Goal: Information Seeking & Learning: Check status

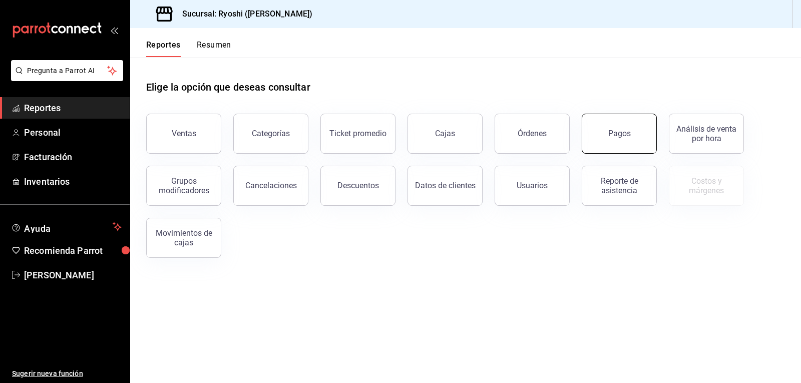
click at [637, 138] on button "Pagos" at bounding box center [619, 134] width 75 height 40
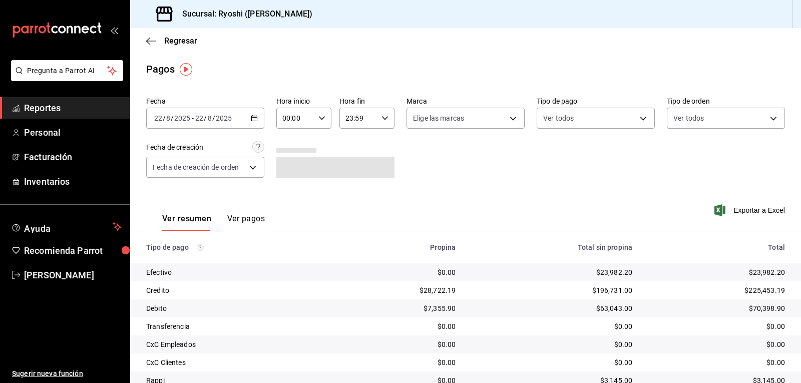
click at [321, 116] on icon "button" at bounding box center [322, 118] width 7 height 7
click at [297, 192] on button "02" at bounding box center [289, 192] width 24 height 20
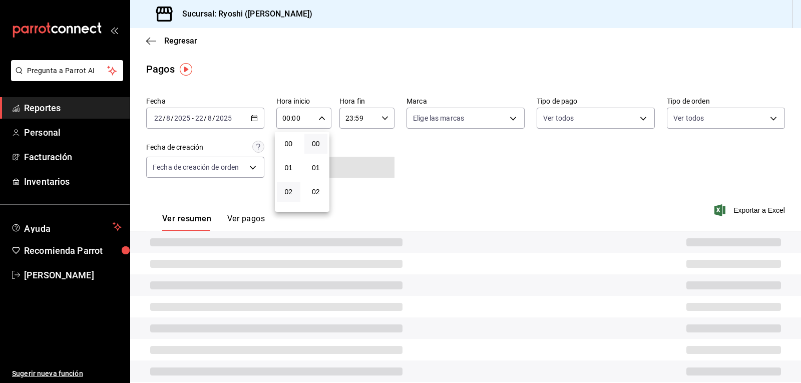
type input "02:00"
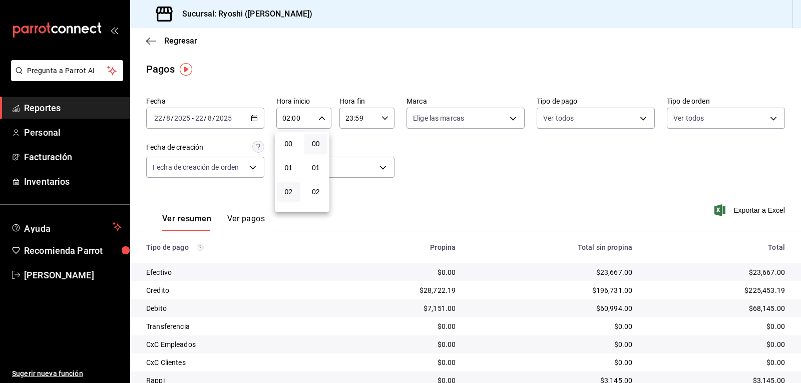
drag, startPoint x: 591, startPoint y: 270, endPoint x: 621, endPoint y: 267, distance: 30.2
click at [621, 267] on div at bounding box center [400, 191] width 801 height 383
drag, startPoint x: 589, startPoint y: 273, endPoint x: 621, endPoint y: 271, distance: 32.1
drag, startPoint x: 621, startPoint y: 271, endPoint x: 545, endPoint y: 234, distance: 84.7
click at [545, 234] on th "Total sin propina" at bounding box center [552, 247] width 177 height 32
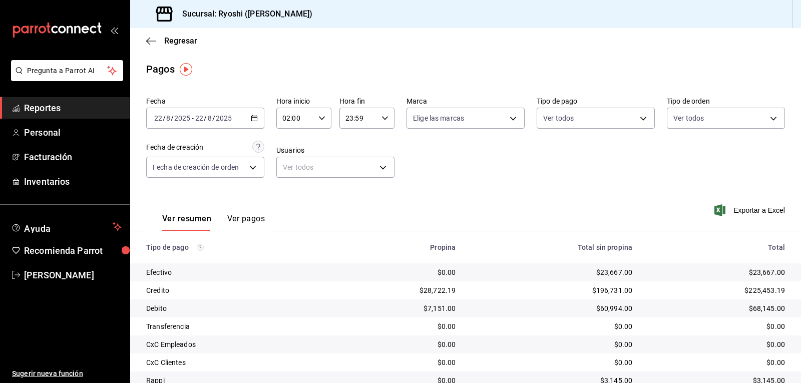
click at [589, 271] on div "$23,667.00" at bounding box center [552, 272] width 161 height 10
drag, startPoint x: 593, startPoint y: 273, endPoint x: 608, endPoint y: 276, distance: 15.2
drag, startPoint x: 608, startPoint y: 276, endPoint x: 558, endPoint y: 248, distance: 57.2
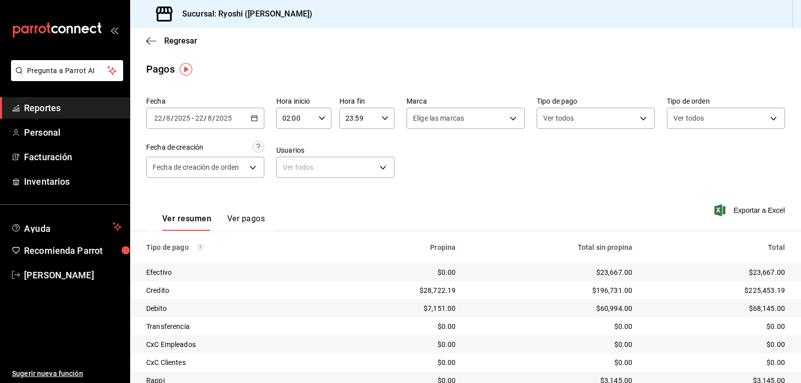
click at [558, 248] on div "Total sin propina" at bounding box center [552, 247] width 161 height 8
drag, startPoint x: 588, startPoint y: 272, endPoint x: 641, endPoint y: 275, distance: 52.1
click at [641, 275] on tr "Efectivo $0.00 $23,667.00 $23,667.00" at bounding box center [465, 272] width 671 height 18
copy div "$23,667.00"
click at [704, 63] on div "Pagos" at bounding box center [465, 69] width 671 height 15
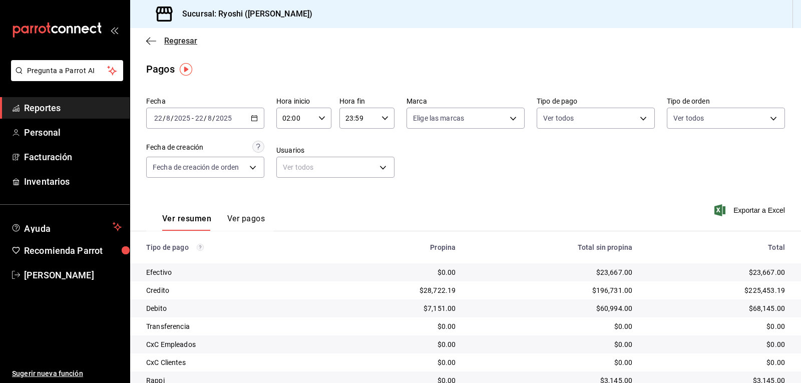
click at [152, 43] on icon "button" at bounding box center [151, 41] width 10 height 9
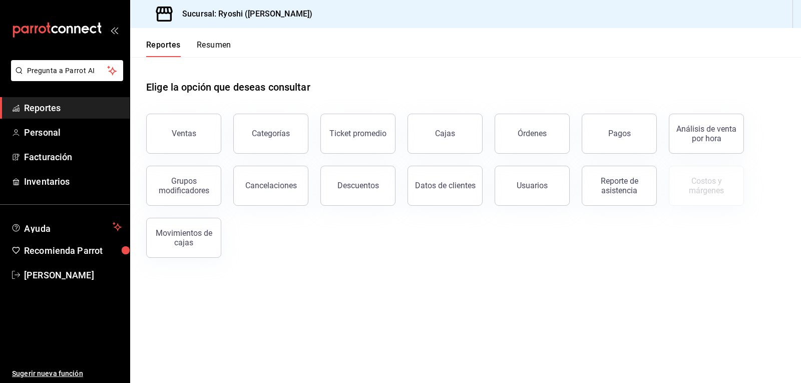
click at [206, 45] on button "Resumen" at bounding box center [214, 48] width 35 height 17
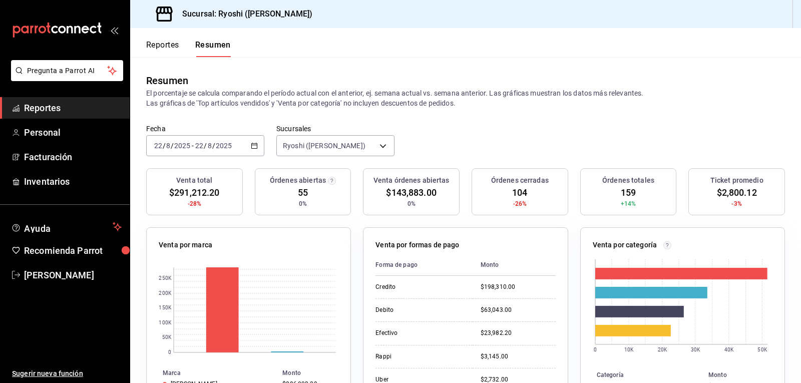
click at [156, 46] on button "Reportes" at bounding box center [162, 48] width 33 height 17
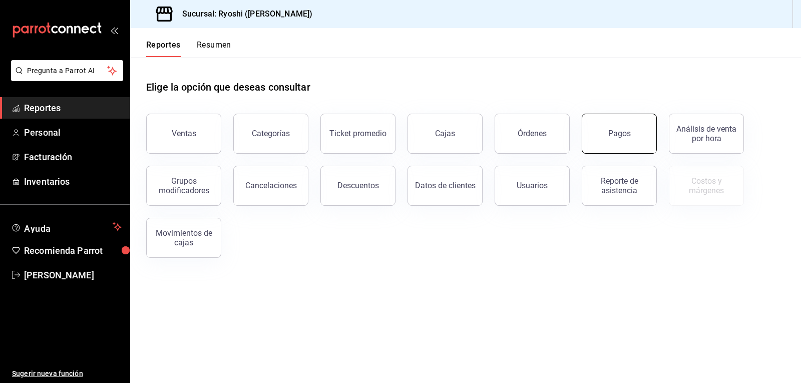
click at [619, 124] on button "Pagos" at bounding box center [619, 134] width 75 height 40
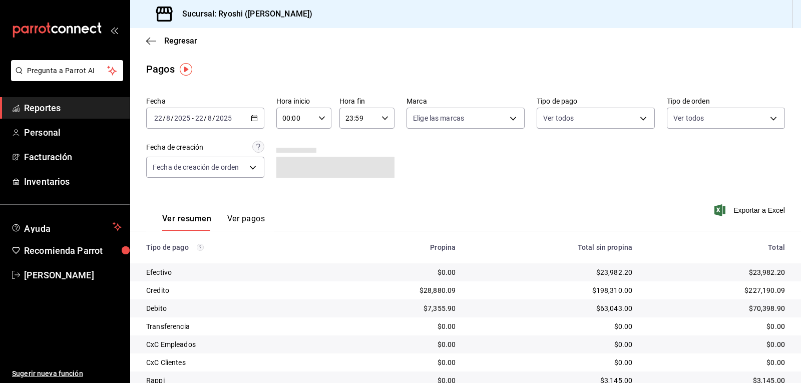
click at [320, 120] on icon "button" at bounding box center [322, 118] width 7 height 7
click at [284, 191] on span "02" at bounding box center [289, 192] width 12 height 8
type input "02:00"
drag, startPoint x: 424, startPoint y: 185, endPoint x: 429, endPoint y: 182, distance: 5.4
click at [426, 184] on div at bounding box center [400, 191] width 801 height 383
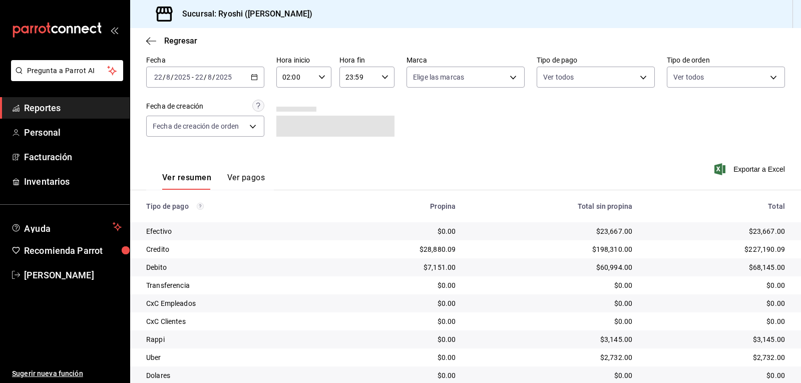
scroll to position [77, 0]
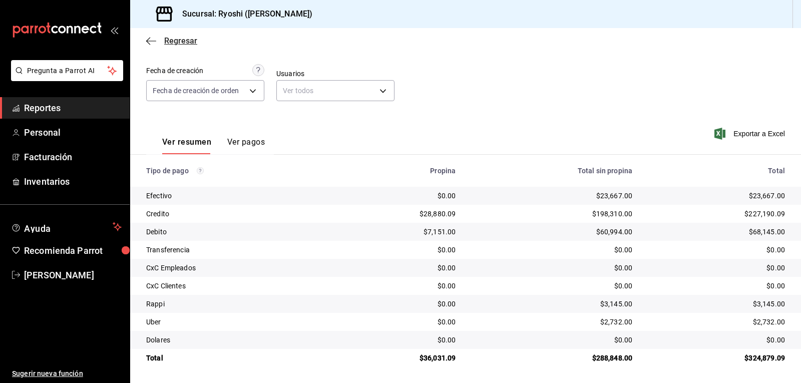
click at [149, 40] on icon "button" at bounding box center [151, 41] width 10 height 9
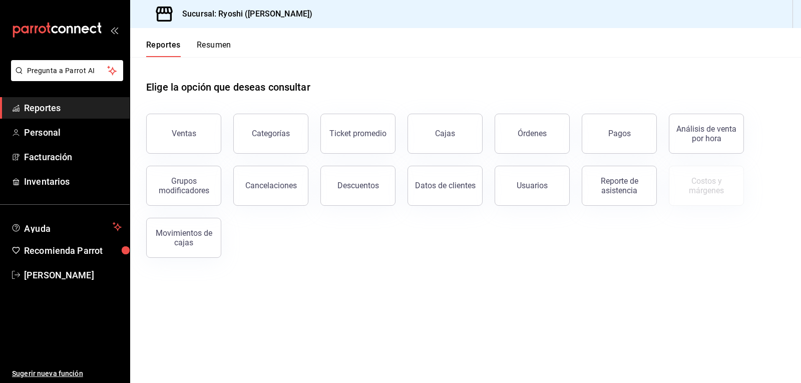
click at [219, 48] on button "Resumen" at bounding box center [214, 48] width 35 height 17
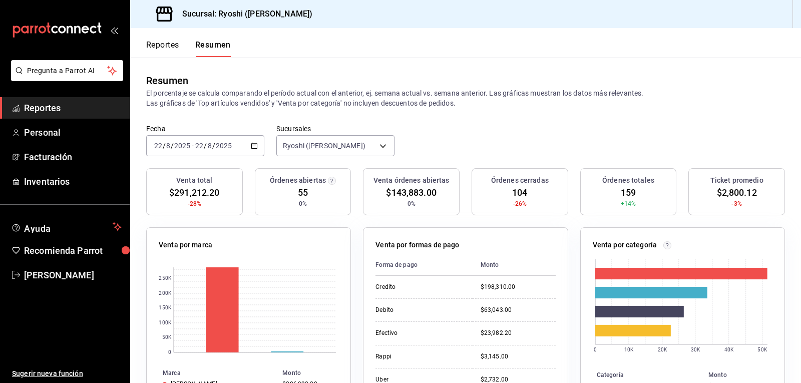
click at [163, 45] on button "Reportes" at bounding box center [162, 48] width 33 height 17
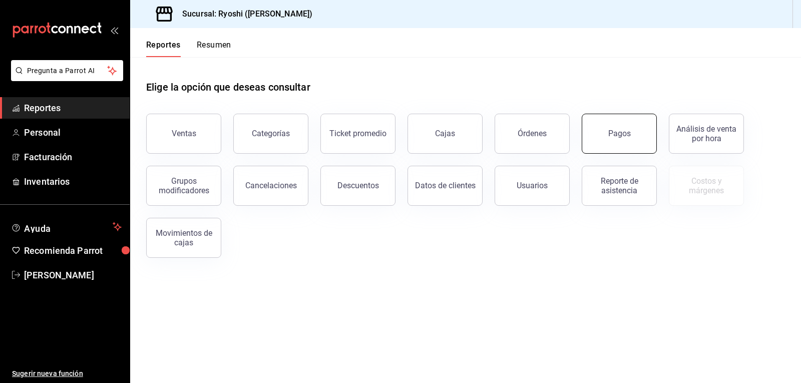
click at [620, 137] on div "Pagos" at bounding box center [619, 134] width 23 height 10
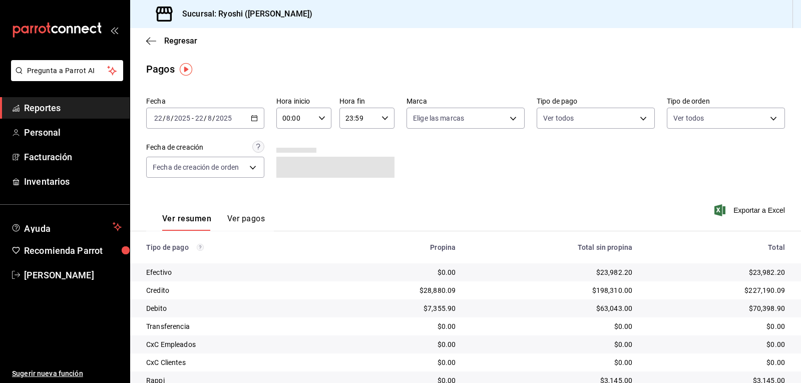
click at [319, 118] on \(Stroke\) "button" at bounding box center [322, 118] width 6 height 4
click at [287, 190] on span "02" at bounding box center [289, 192] width 12 height 8
click at [464, 170] on div at bounding box center [400, 191] width 801 height 383
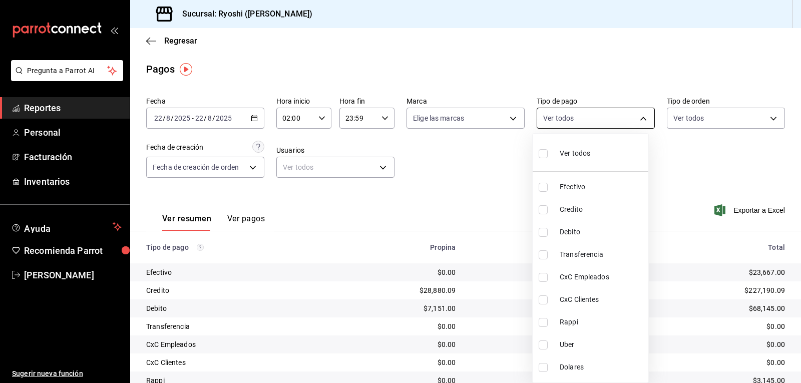
click at [640, 120] on body "Pregunta a Parrot AI Reportes Personal Facturación Inventarios Ayuda Recomienda…" at bounding box center [400, 191] width 801 height 383
click at [496, 163] on div at bounding box center [400, 191] width 801 height 383
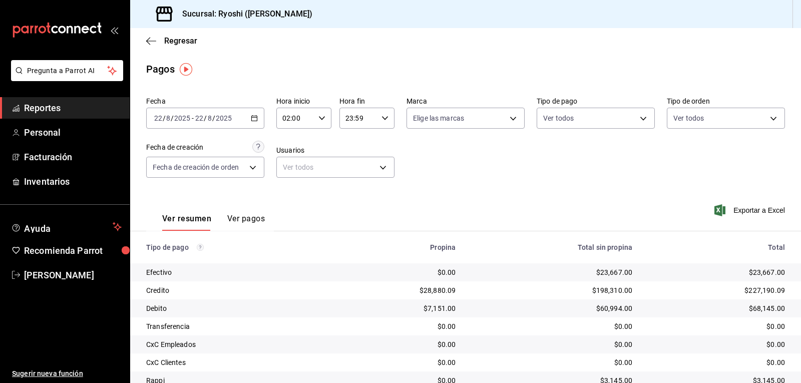
click at [322, 115] on icon "button" at bounding box center [322, 118] width 7 height 7
click at [287, 192] on span "04" at bounding box center [289, 192] width 12 height 8
type input "04:00"
click at [636, 118] on div at bounding box center [400, 191] width 801 height 383
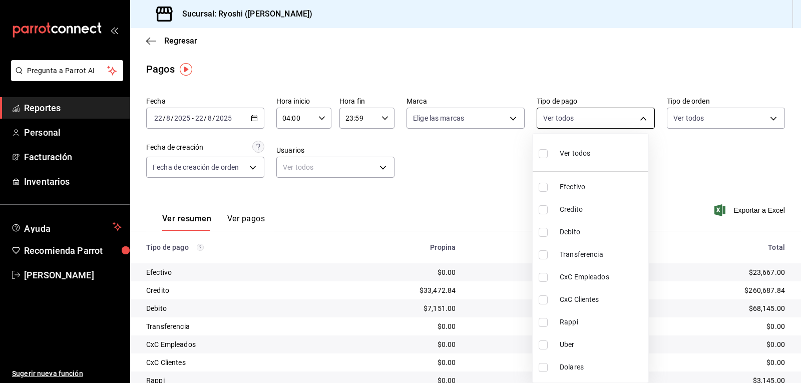
click at [636, 121] on body "Pregunta a Parrot AI Reportes Personal Facturación Inventarios Ayuda Recomienda…" at bounding box center [400, 191] width 801 height 383
click at [543, 153] on input "checkbox" at bounding box center [543, 153] width 9 height 9
checkbox input "true"
type input "789b4605-08e0-4dfe-9865-94468e2c17aa,9b0685d2-7f5d-4ede-a6b4-58a2ffcbf3cd,4fc1f…"
checkbox input "true"
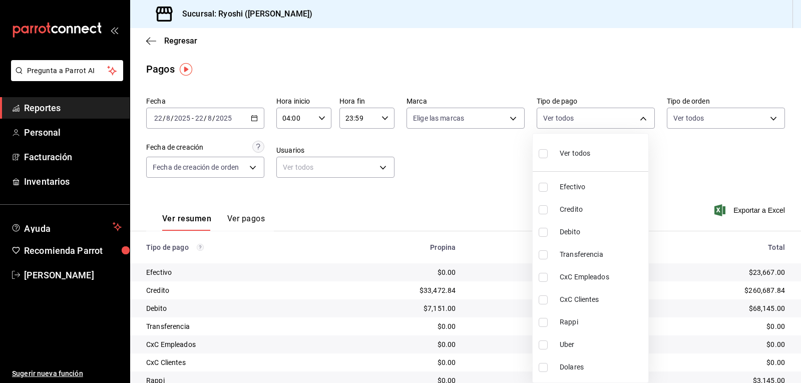
checkbox input "true"
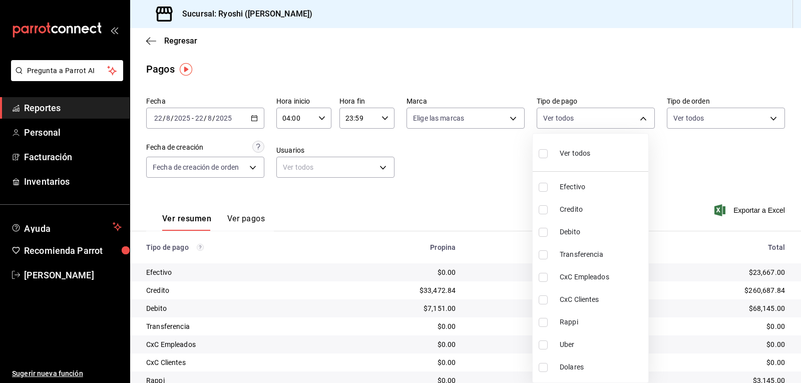
checkbox input "true"
click at [696, 155] on div at bounding box center [400, 191] width 801 height 383
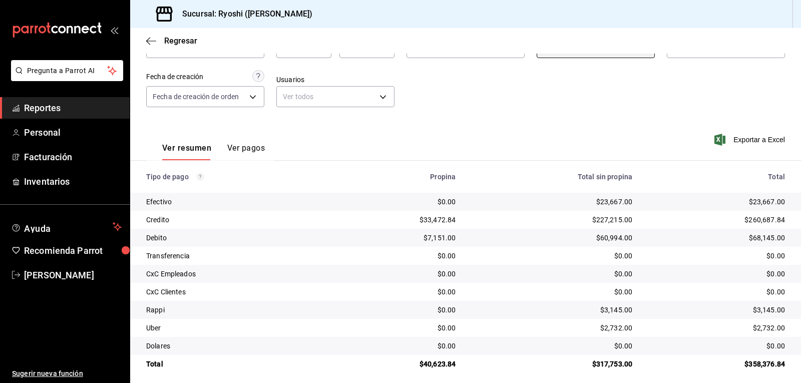
scroll to position [77, 0]
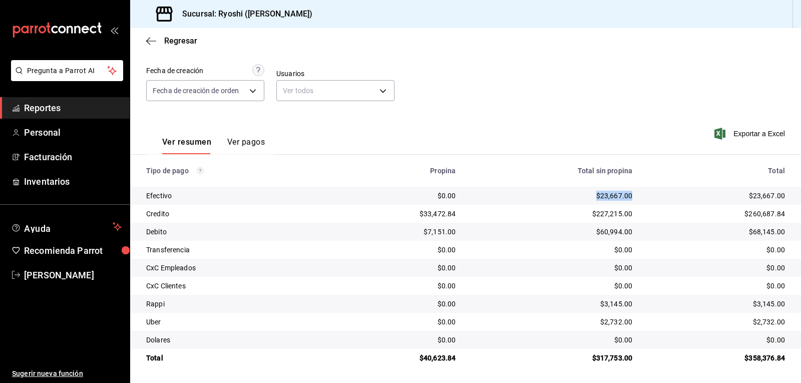
drag, startPoint x: 589, startPoint y: 194, endPoint x: 628, endPoint y: 194, distance: 39.1
click at [628, 194] on td "$23,667.00" at bounding box center [552, 196] width 177 height 18
copy div "$23,667.00"
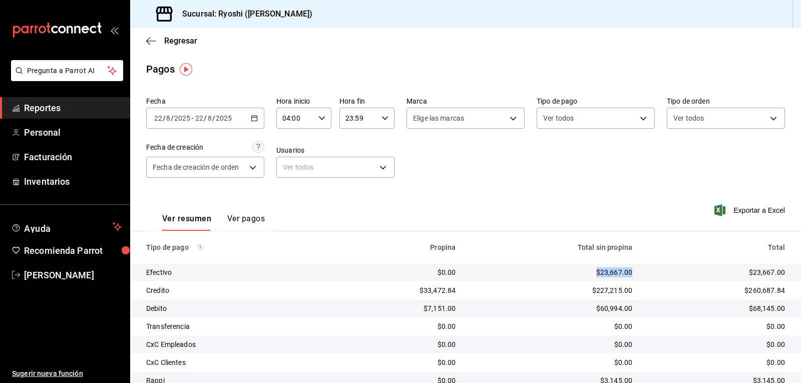
click at [319, 119] on icon "button" at bounding box center [322, 118] width 7 height 7
click at [295, 146] on button "04" at bounding box center [289, 144] width 24 height 20
click at [637, 120] on div at bounding box center [400, 191] width 801 height 383
click at [637, 120] on body "Pregunta a Parrot AI Reportes Personal Facturación Inventarios Ayuda Recomienda…" at bounding box center [400, 191] width 801 height 383
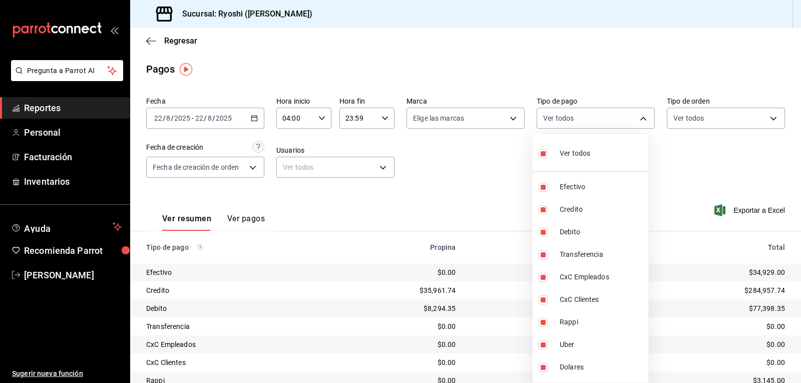
click at [543, 152] on input "checkbox" at bounding box center [543, 153] width 9 height 9
checkbox input "false"
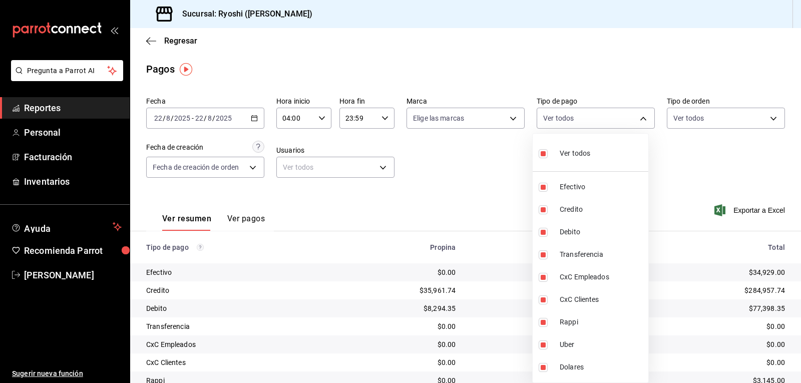
checkbox input "false"
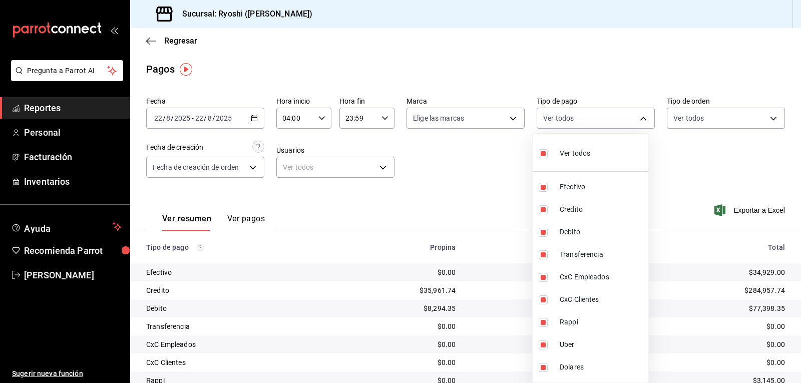
checkbox input "false"
drag, startPoint x: 543, startPoint y: 205, endPoint x: 543, endPoint y: 211, distance: 6.0
click at [543, 206] on input "checkbox" at bounding box center [543, 209] width 9 height 9
checkbox input "true"
type input "9b0685d2-7f5d-4ede-a6b4-58a2ffcbf3cd"
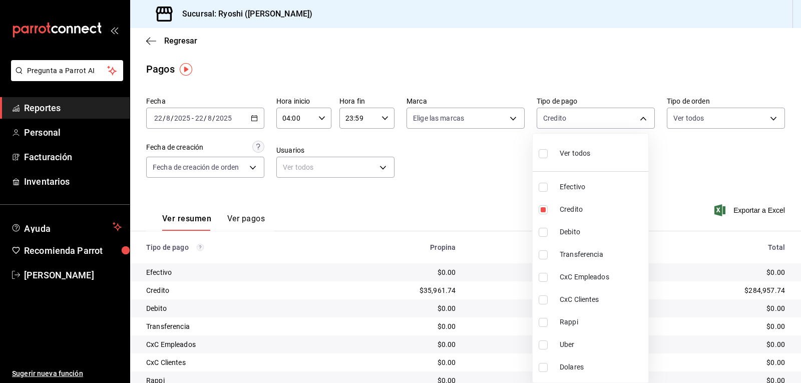
click at [543, 231] on input "checkbox" at bounding box center [543, 232] width 9 height 9
checkbox input "true"
type input "9b0685d2-7f5d-4ede-a6b4-58a2ffcbf3cd,4fc1f123-1106-4d46-a6dc-4994d0550367"
click at [683, 173] on div at bounding box center [400, 191] width 801 height 383
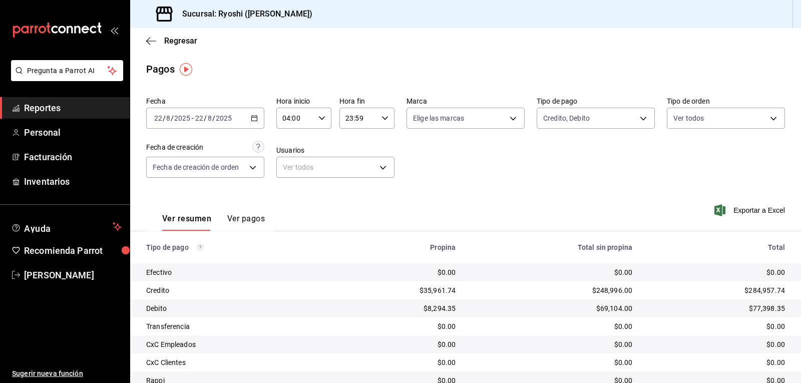
click at [319, 119] on icon "button" at bounding box center [322, 118] width 7 height 7
click at [294, 145] on span "04" at bounding box center [289, 144] width 12 height 8
click at [160, 120] on div at bounding box center [400, 191] width 801 height 383
click at [252, 118] on \(Stroke\) "button" at bounding box center [255, 117] width 6 height 1
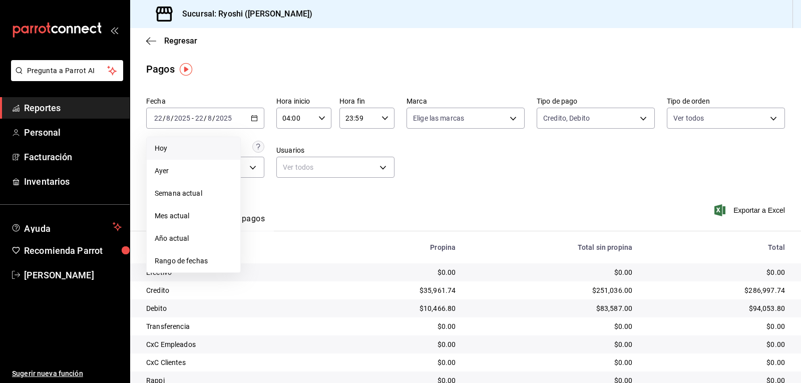
click at [164, 150] on span "Hoy" at bounding box center [194, 148] width 78 height 11
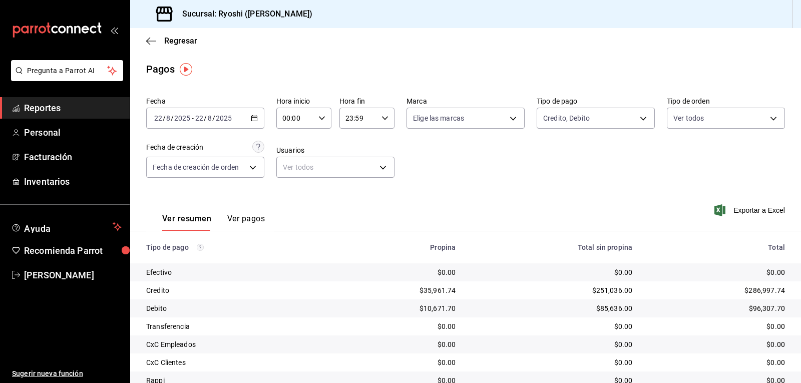
click at [251, 117] on icon "button" at bounding box center [254, 118] width 7 height 7
click at [253, 118] on \(Stroke\) "button" at bounding box center [255, 117] width 6 height 1
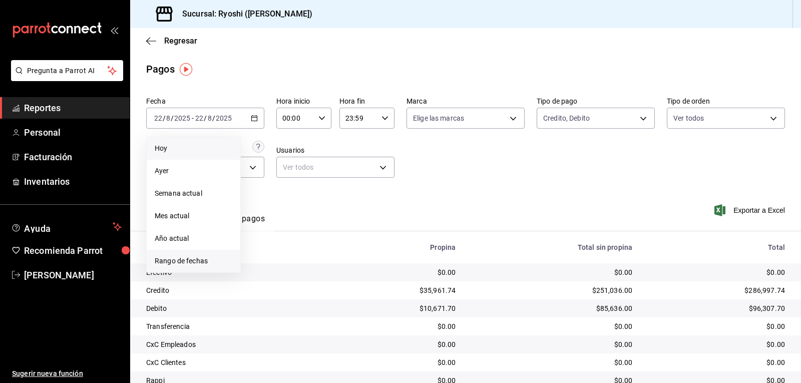
click at [199, 257] on span "Rango de fechas" at bounding box center [194, 261] width 78 height 11
click at [330, 251] on abbr "22" at bounding box center [333, 250] width 7 height 7
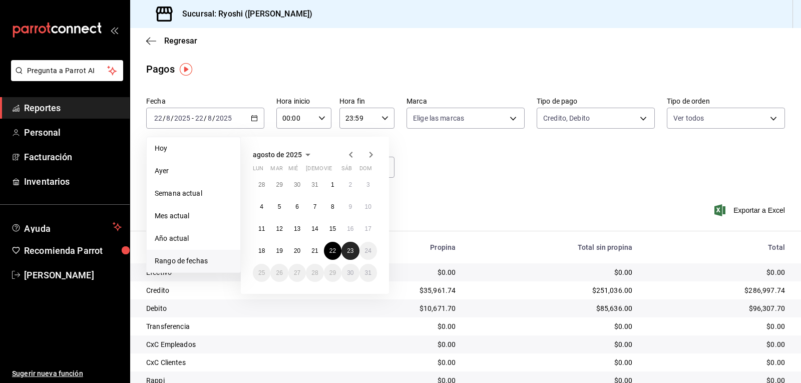
click at [350, 252] on abbr "23" at bounding box center [350, 250] width 7 height 7
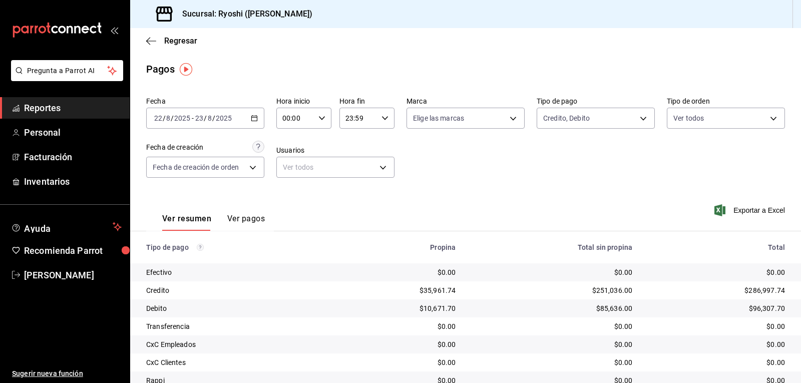
click at [320, 117] on icon "button" at bounding box center [322, 118] width 7 height 7
click at [291, 194] on span "02" at bounding box center [289, 192] width 12 height 8
type input "02:00"
click at [636, 117] on div at bounding box center [400, 191] width 801 height 383
click at [636, 118] on body "Pregunta a Parrot AI Reportes Personal Facturación Inventarios Ayuda Recomienda…" at bounding box center [400, 191] width 801 height 383
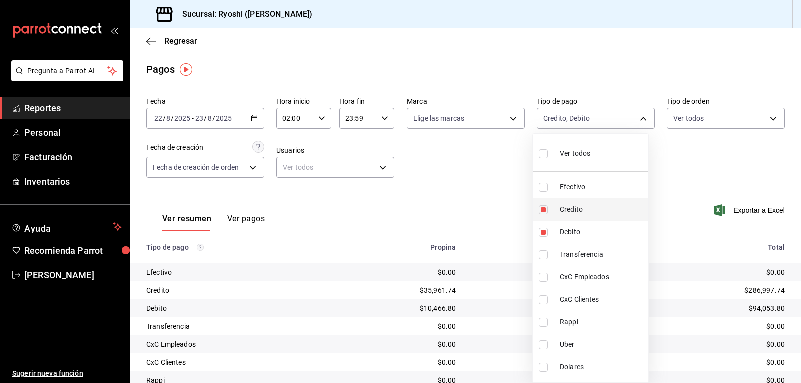
click at [547, 209] on input "checkbox" at bounding box center [543, 209] width 9 height 9
checkbox input "false"
type input "4fc1f123-1106-4d46-a6dc-4994d0550367"
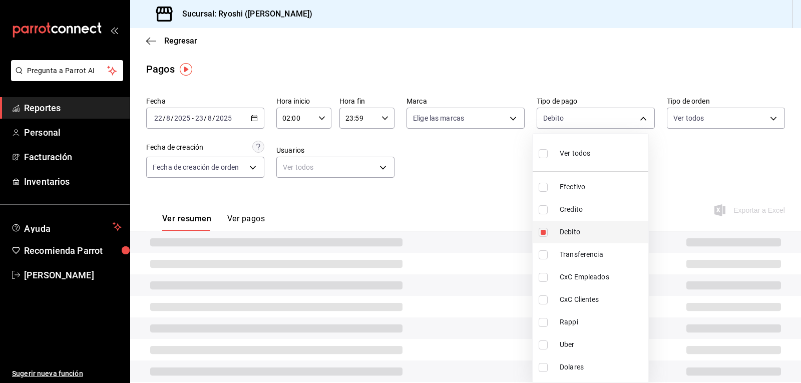
click at [544, 231] on input "checkbox" at bounding box center [543, 232] width 9 height 9
checkbox input "false"
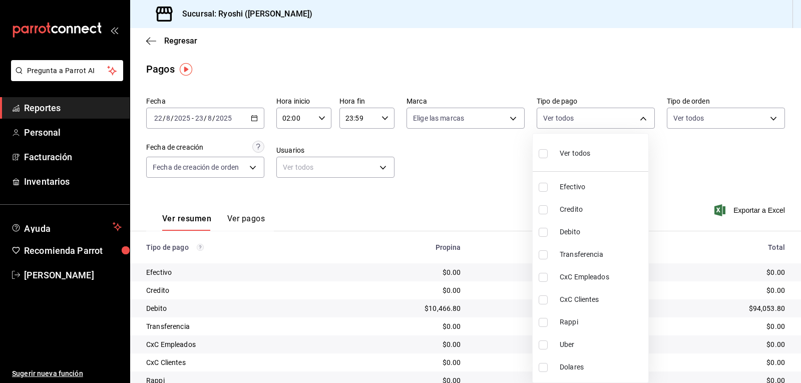
drag, startPoint x: 796, startPoint y: 86, endPoint x: 791, endPoint y: 176, distance: 89.8
click at [793, 174] on div at bounding box center [400, 191] width 801 height 383
click at [640, 121] on body "Pregunta a Parrot AI Reportes Personal Facturación Inventarios Ayuda Recomienda…" at bounding box center [400, 191] width 801 height 383
click at [566, 325] on span "Rappi" at bounding box center [602, 322] width 85 height 11
type input "03b2a83d-8b25-4255-833b-17fe1c8361e8"
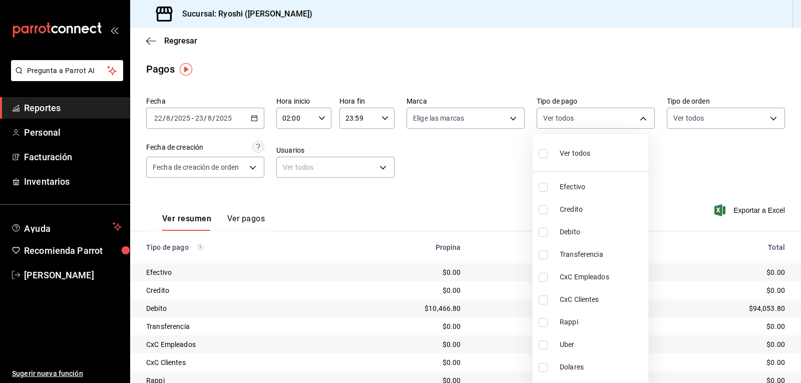
checkbox input "true"
click at [546, 344] on input "checkbox" at bounding box center [543, 345] width 9 height 9
checkbox input "true"
type input "03b2a83d-8b25-4255-833b-17fe1c8361e8,b772c1a0-b8da-4acb-be12-b7e981a54f00"
click at [697, 160] on div at bounding box center [400, 191] width 801 height 383
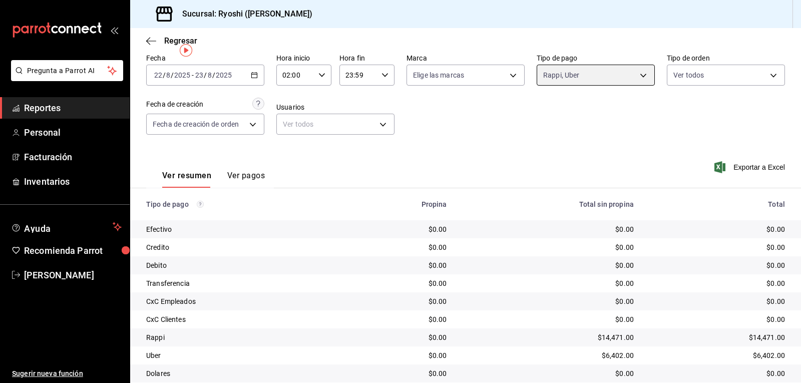
scroll to position [77, 0]
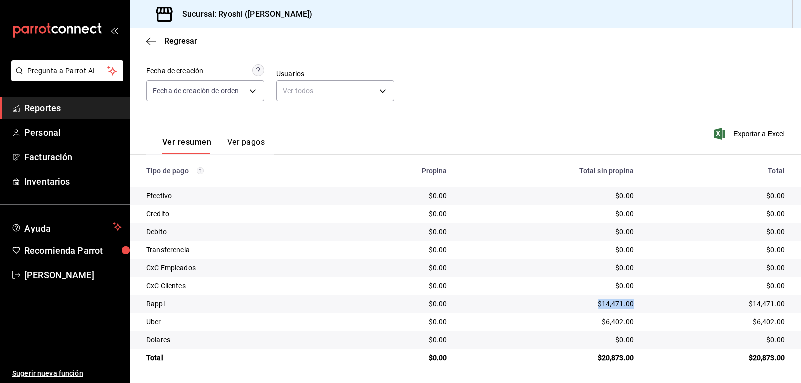
drag, startPoint x: 590, startPoint y: 301, endPoint x: 634, endPoint y: 302, distance: 43.6
click at [634, 302] on td "$14,471.00" at bounding box center [548, 304] width 187 height 18
click at [644, 80] on div "Fecha [DATE] [DATE] - [DATE] [DATE] Hora inicio 02:00 Hora inicio Hora fin 23:5…" at bounding box center [465, 64] width 639 height 97
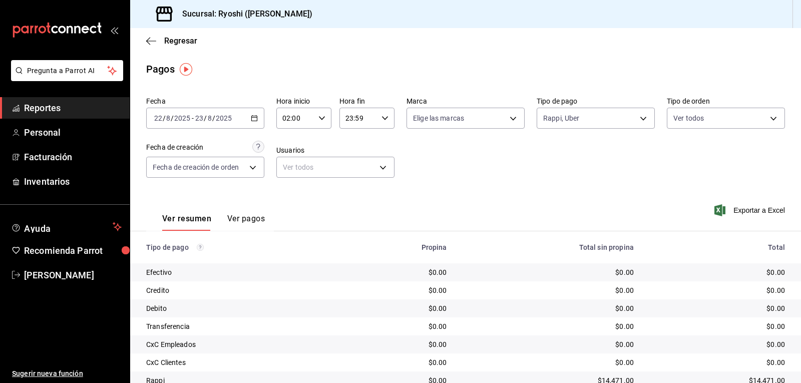
click at [319, 116] on icon "button" at bounding box center [322, 118] width 7 height 7
click at [290, 192] on span "04" at bounding box center [289, 192] width 12 height 8
type input "04:00"
click at [635, 119] on div at bounding box center [400, 191] width 801 height 383
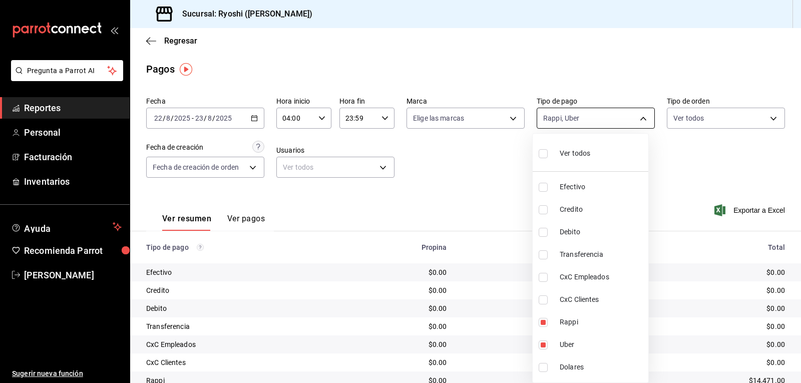
click at [636, 119] on body "Pregunta a Parrot AI Reportes Personal Facturación Inventarios Ayuda Recomienda…" at bounding box center [400, 191] width 801 height 383
drag, startPoint x: 543, startPoint y: 322, endPoint x: 541, endPoint y: 344, distance: 22.1
click at [541, 344] on ul "Ver todos Efectivo Credito Debito Transferencia CxC Empleados CxC Clientes Rapp…" at bounding box center [591, 258] width 116 height 249
click at [541, 344] on input "checkbox" at bounding box center [543, 345] width 9 height 9
checkbox input "false"
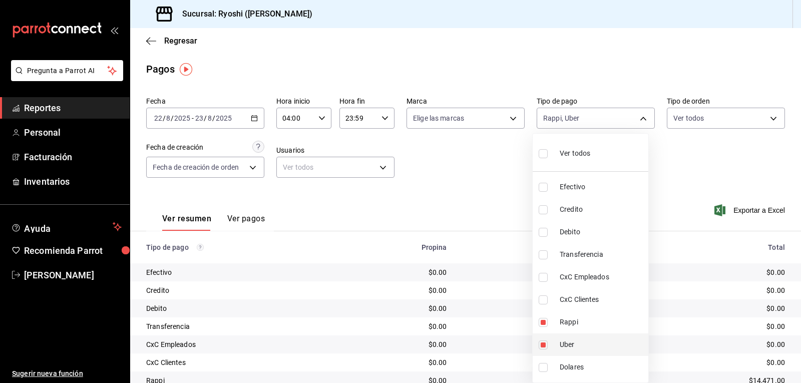
type input "03b2a83d-8b25-4255-833b-17fe1c8361e8"
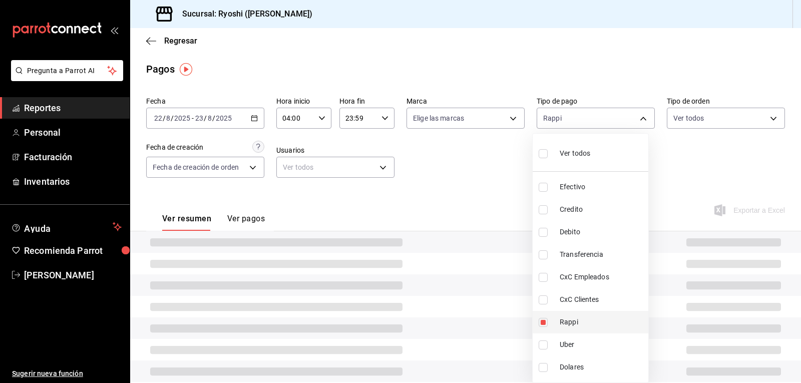
click at [544, 321] on input "checkbox" at bounding box center [543, 322] width 9 height 9
checkbox input "false"
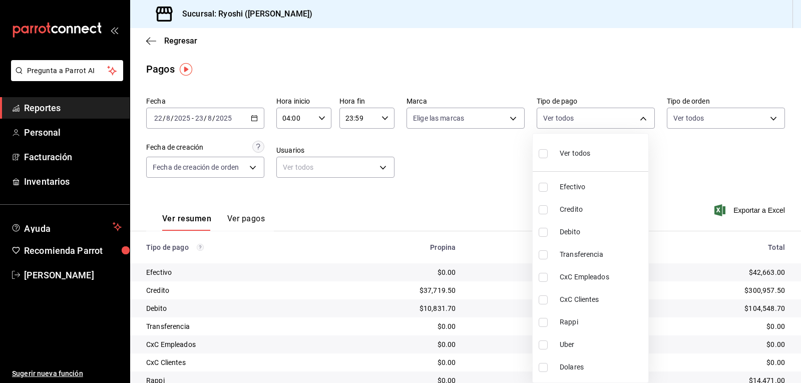
click at [544, 210] on input "checkbox" at bounding box center [543, 209] width 9 height 9
checkbox input "true"
type input "9b0685d2-7f5d-4ede-a6b4-58a2ffcbf3cd"
click at [544, 236] on input "checkbox" at bounding box center [543, 232] width 9 height 9
checkbox input "true"
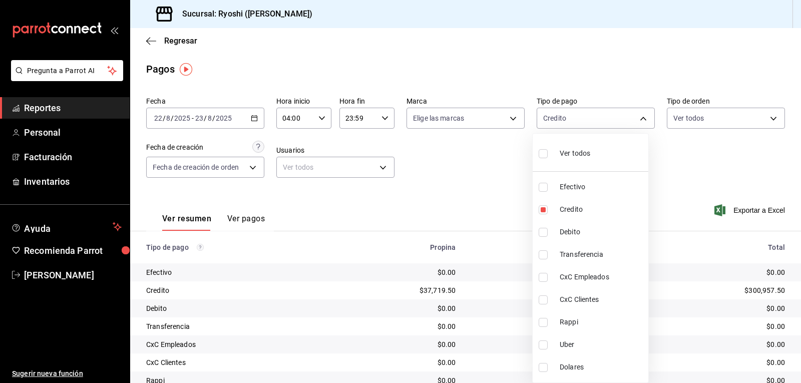
type input "9b0685d2-7f5d-4ede-a6b4-58a2ffcbf3cd,4fc1f123-1106-4d46-a6dc-4994d0550367"
click at [701, 156] on div at bounding box center [400, 191] width 801 height 383
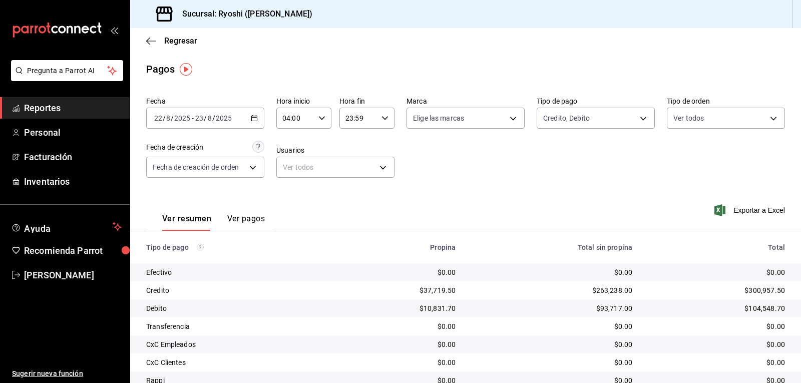
click at [319, 117] on icon "button" at bounding box center [322, 118] width 7 height 7
click at [290, 190] on span "06" at bounding box center [289, 192] width 12 height 8
drag, startPoint x: 799, startPoint y: 127, endPoint x: 798, endPoint y: 184, distance: 57.1
click at [801, 207] on div at bounding box center [400, 191] width 801 height 383
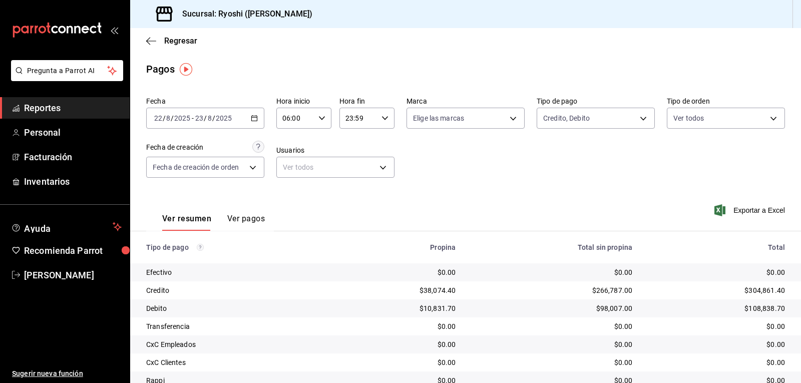
click at [320, 119] on \(Stroke\) "button" at bounding box center [322, 118] width 6 height 4
click at [293, 165] on span "07" at bounding box center [289, 168] width 12 height 8
type input "07:00"
click at [465, 154] on div at bounding box center [400, 191] width 801 height 383
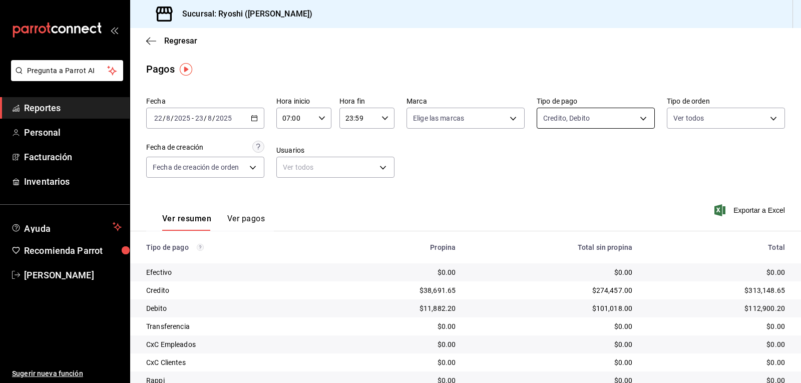
click at [638, 117] on body "Pregunta a Parrot AI Reportes Personal Facturación Inventarios Ayuda Recomienda…" at bounding box center [400, 191] width 801 height 383
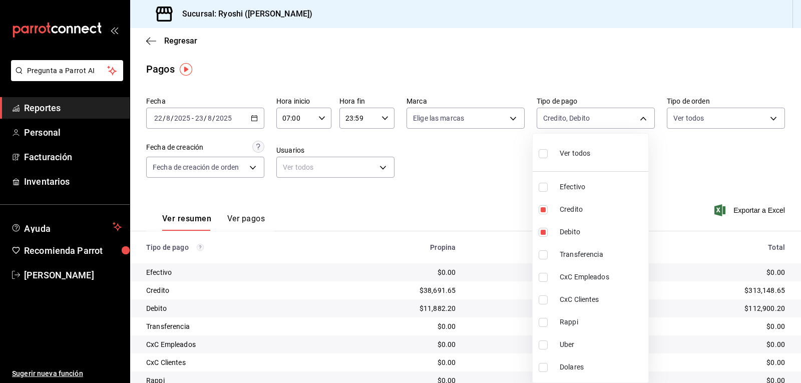
click at [542, 153] on input "checkbox" at bounding box center [543, 153] width 9 height 9
checkbox input "true"
type input "789b4605-08e0-4dfe-9865-94468e2c17aa,9b0685d2-7f5d-4ede-a6b4-58a2ffcbf3cd,4fc1f…"
checkbox input "true"
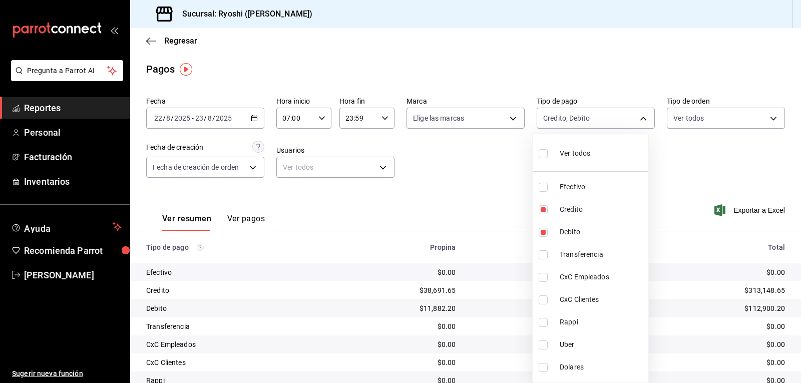
checkbox input "true"
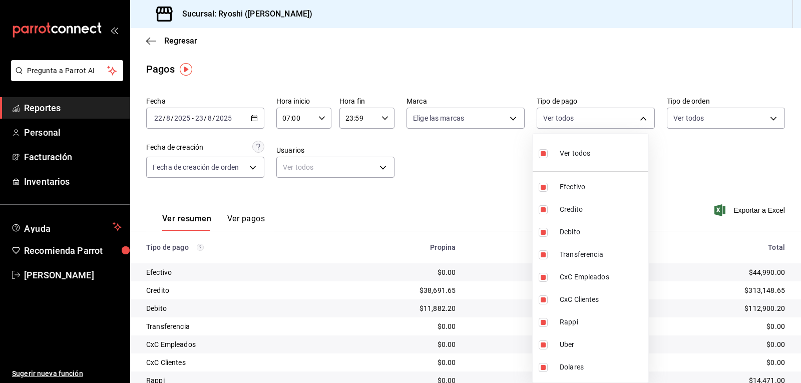
click at [495, 157] on div at bounding box center [400, 191] width 801 height 383
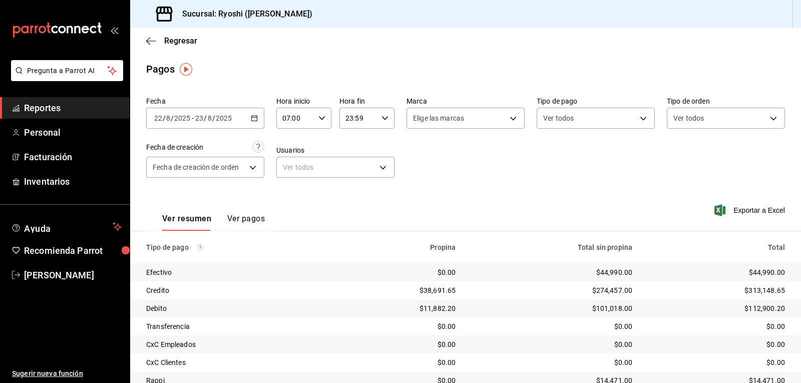
click at [558, 90] on main "Regresar Pagos Fecha [DATE] [DATE] - [DATE] [DATE] Hora inicio 07:00 Hora inici…" at bounding box center [465, 244] width 671 height 432
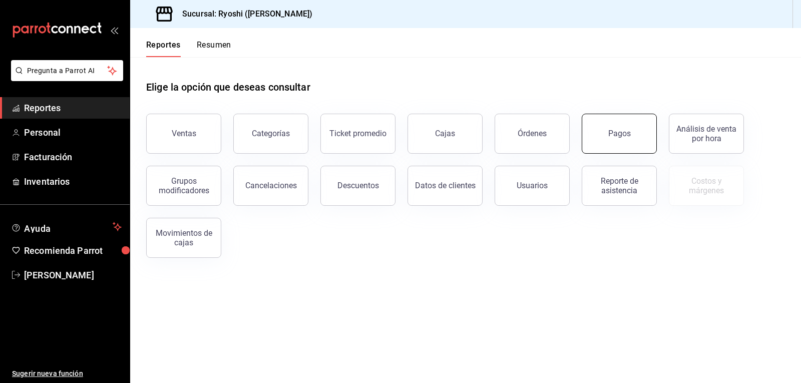
click at [625, 129] on div "Pagos" at bounding box center [619, 134] width 23 height 10
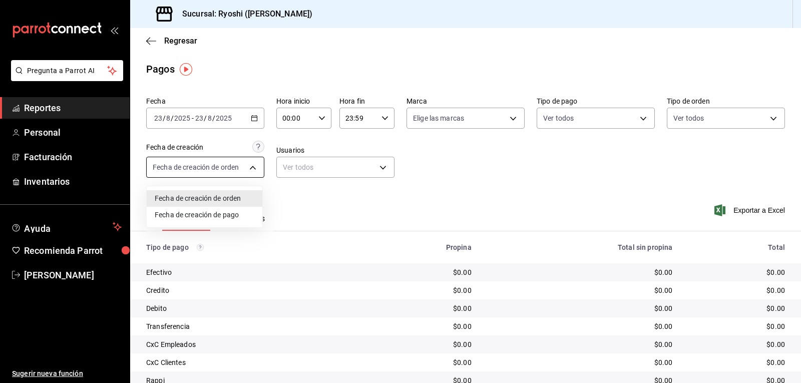
click at [252, 167] on body "Pregunta a Parrot AI Reportes Personal Facturación Inventarios Ayuda Recomienda…" at bounding box center [400, 191] width 801 height 383
click at [249, 117] on div at bounding box center [400, 191] width 801 height 383
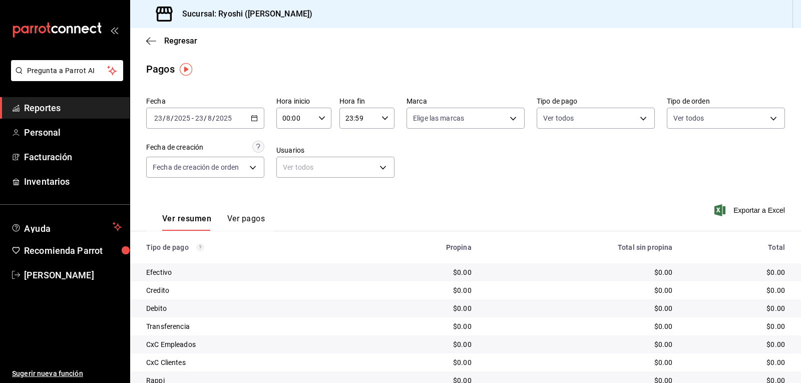
click at [252, 119] on icon "button" at bounding box center [254, 118] width 7 height 7
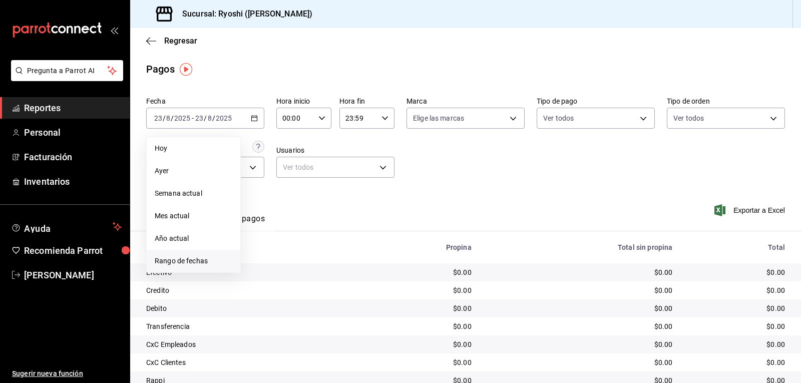
click at [183, 261] on span "Rango de fechas" at bounding box center [194, 261] width 78 height 11
click at [335, 250] on abbr "22" at bounding box center [333, 250] width 7 height 7
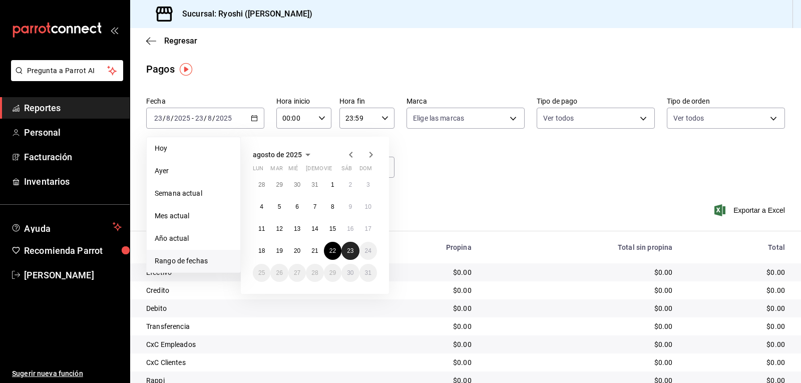
click at [346, 250] on button "23" at bounding box center [351, 251] width 18 height 18
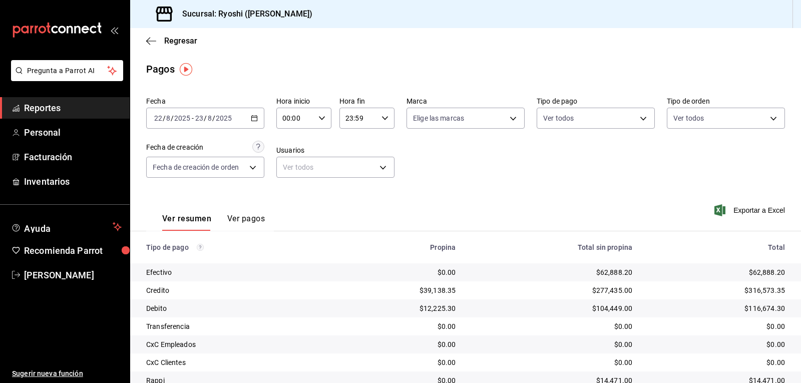
click at [321, 118] on icon "button" at bounding box center [322, 118] width 7 height 7
click at [292, 194] on span "02" at bounding box center [289, 192] width 12 height 8
type input "02:00"
click at [285, 192] on span "02" at bounding box center [289, 192] width 12 height 8
click at [423, 192] on div at bounding box center [400, 191] width 801 height 383
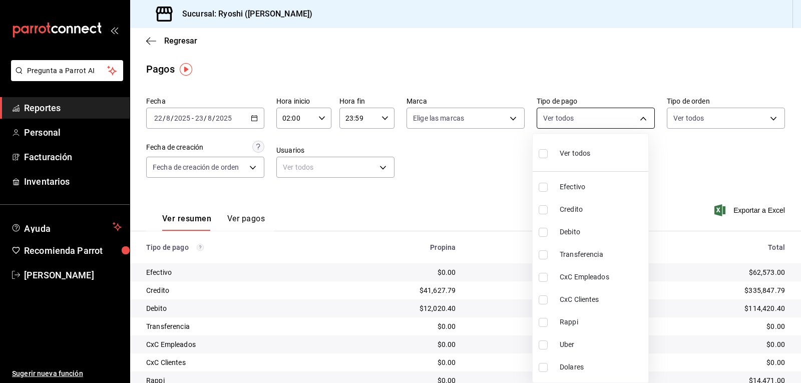
click at [639, 119] on body "Pregunta a Parrot AI Reportes Personal Facturación Inventarios Ayuda Recomienda…" at bounding box center [400, 191] width 801 height 383
click at [570, 171] on ul "Ver todos Efectivo Credito Debito Transferencia CxC Empleados CxC Clientes Rapp…" at bounding box center [591, 258] width 116 height 249
click at [455, 179] on div at bounding box center [400, 191] width 801 height 383
click at [637, 118] on body "Pregunta a Parrot AI Reportes Personal Facturación Inventarios Ayuda Recomienda…" at bounding box center [400, 191] width 801 height 383
click at [611, 177] on li "Efectivo" at bounding box center [591, 187] width 116 height 23
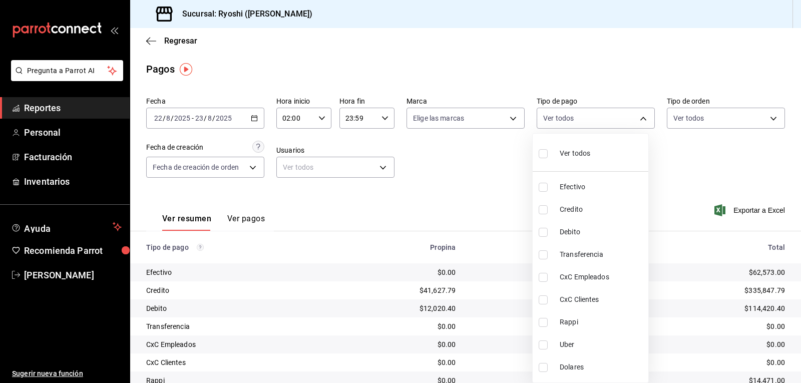
type input "789b4605-08e0-4dfe-9865-94468e2c17aa"
checkbox input "true"
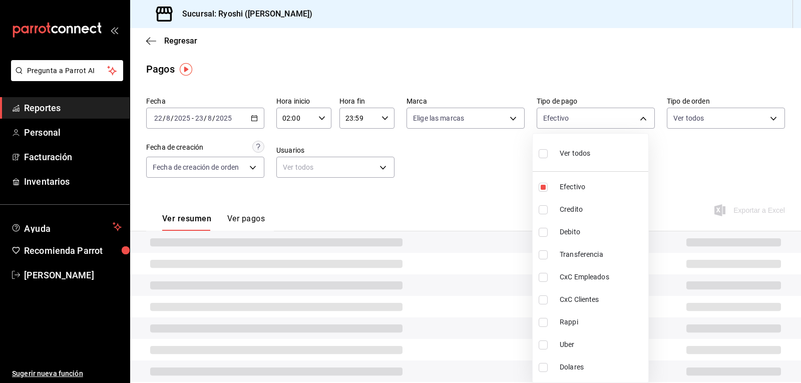
click at [495, 172] on div at bounding box center [400, 191] width 801 height 383
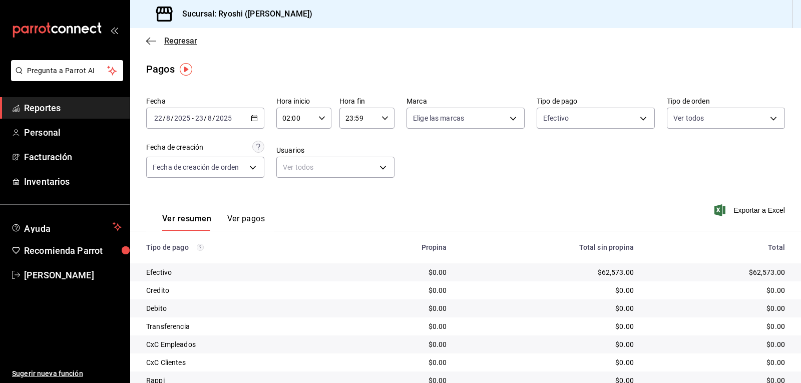
click at [153, 42] on icon "button" at bounding box center [151, 41] width 10 height 9
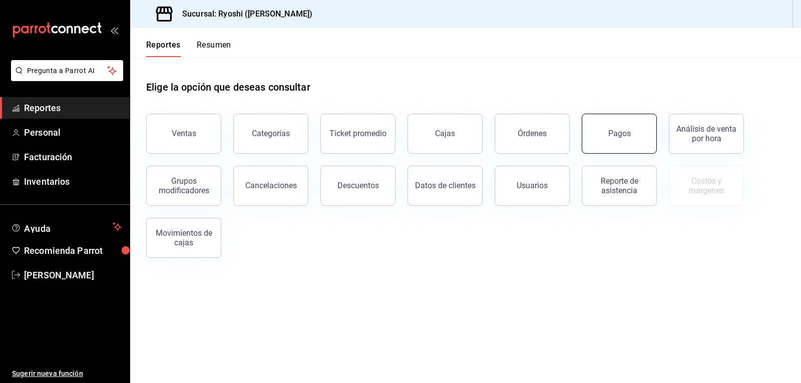
click at [640, 134] on button "Pagos" at bounding box center [619, 134] width 75 height 40
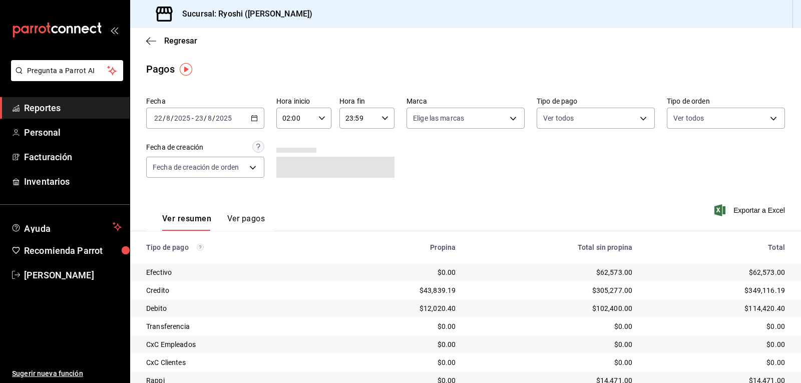
click at [323, 116] on icon "button" at bounding box center [322, 118] width 7 height 7
click at [294, 169] on button "03" at bounding box center [289, 168] width 24 height 20
type input "03:00"
click at [639, 117] on div at bounding box center [400, 191] width 801 height 383
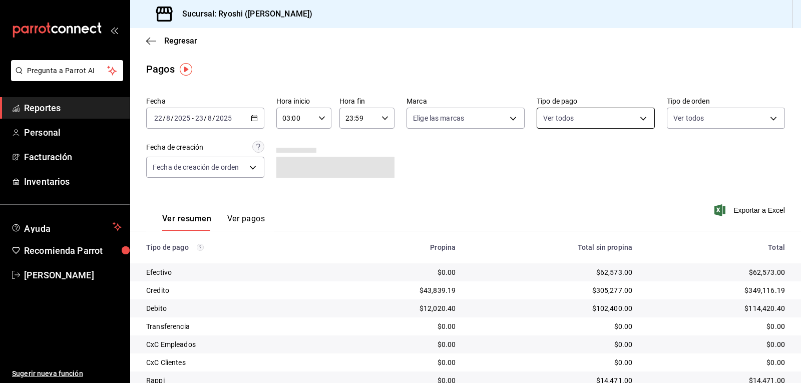
click at [639, 117] on body "Pregunta a Parrot AI Reportes Personal Facturación Inventarios Ayuda Recomienda…" at bounding box center [400, 191] width 801 height 383
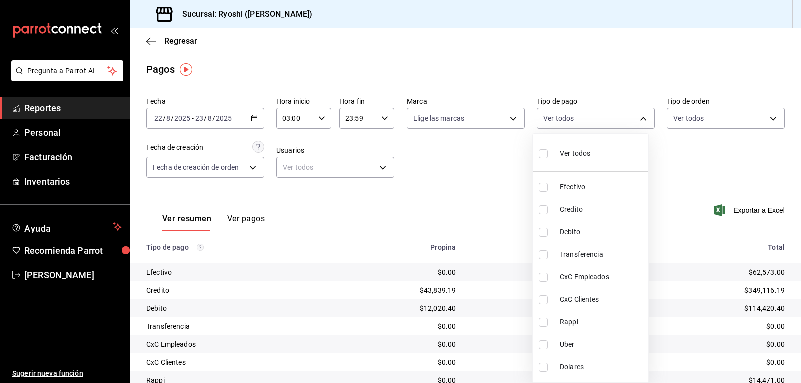
click at [544, 207] on input "checkbox" at bounding box center [543, 209] width 9 height 9
checkbox input "true"
type input "9b0685d2-7f5d-4ede-a6b4-58a2ffcbf3cd"
click at [543, 232] on input "checkbox" at bounding box center [543, 232] width 9 height 9
checkbox input "true"
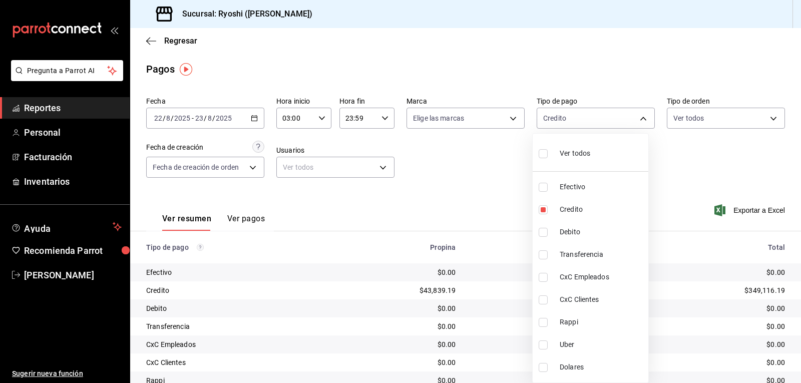
type input "9b0685d2-7f5d-4ede-a6b4-58a2ffcbf3cd,4fc1f123-1106-4d46-a6dc-4994d0550367"
click at [700, 171] on div at bounding box center [400, 191] width 801 height 383
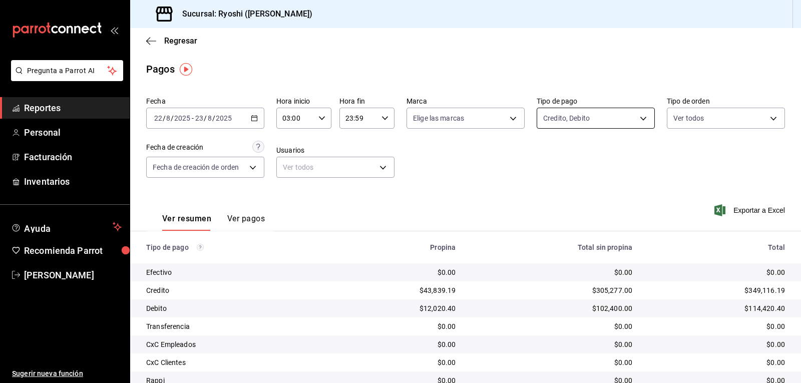
click at [639, 117] on body "Pregunta a Parrot AI Reportes Personal Facturación Inventarios Ayuda Recomienda…" at bounding box center [400, 191] width 801 height 383
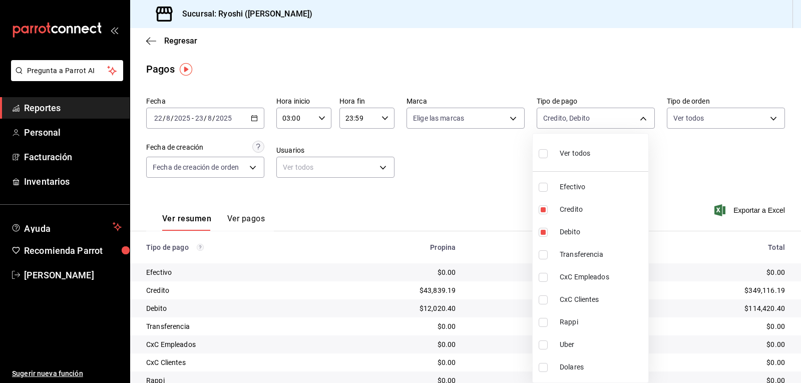
click at [540, 151] on input "checkbox" at bounding box center [543, 153] width 9 height 9
checkbox input "true"
type input "789b4605-08e0-4dfe-9865-94468e2c17aa,9b0685d2-7f5d-4ede-a6b4-58a2ffcbf3cd,4fc1f…"
checkbox input "true"
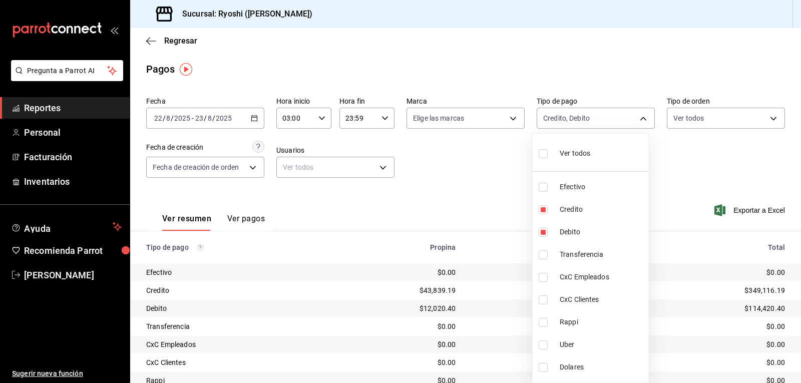
checkbox input "true"
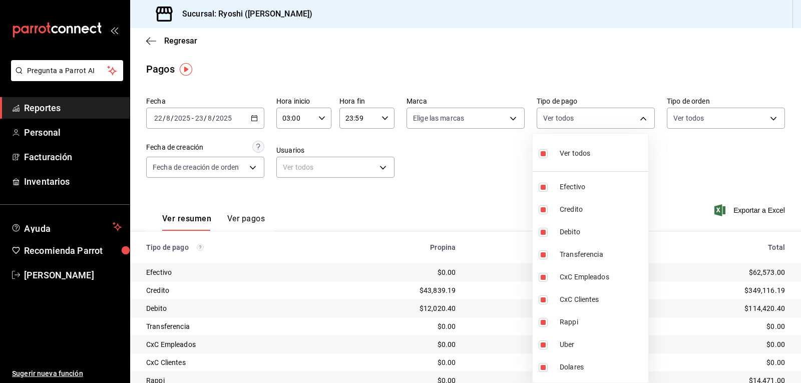
click at [717, 154] on div at bounding box center [400, 191] width 801 height 383
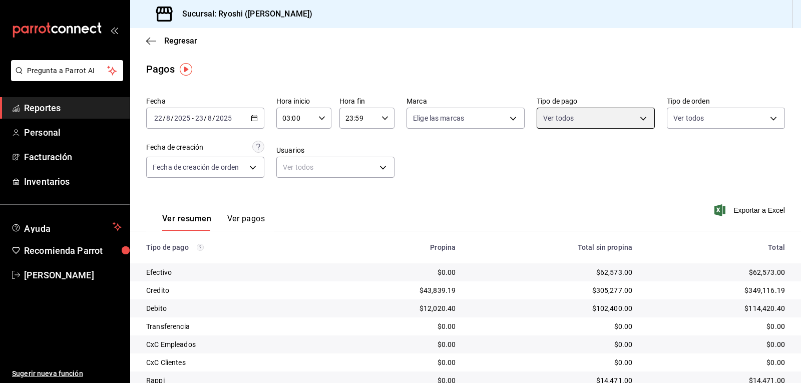
scroll to position [77, 0]
